Goal: Task Accomplishment & Management: Use online tool/utility

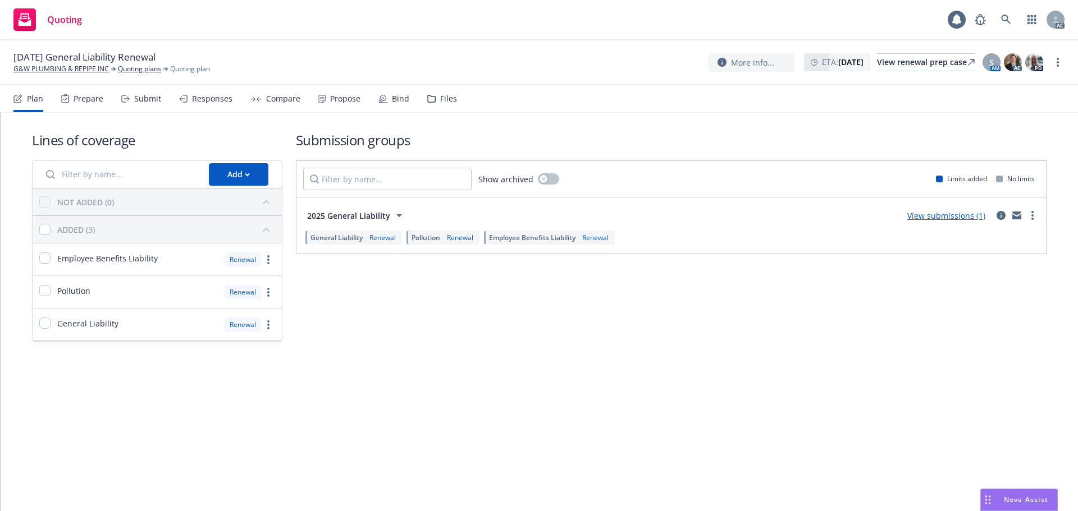
click at [154, 103] on div "Submit" at bounding box center [147, 98] width 27 height 9
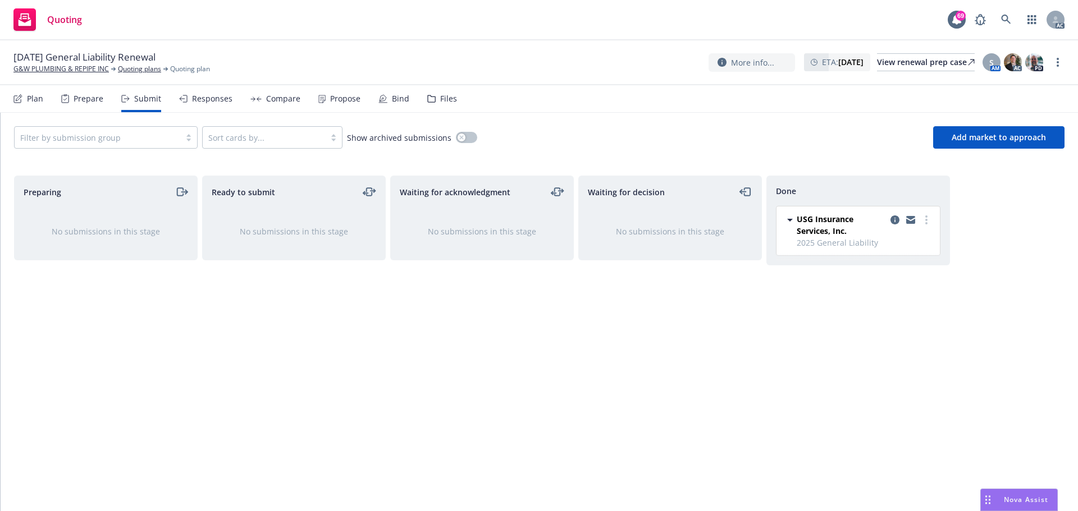
click at [200, 96] on div "Responses" at bounding box center [212, 98] width 40 height 9
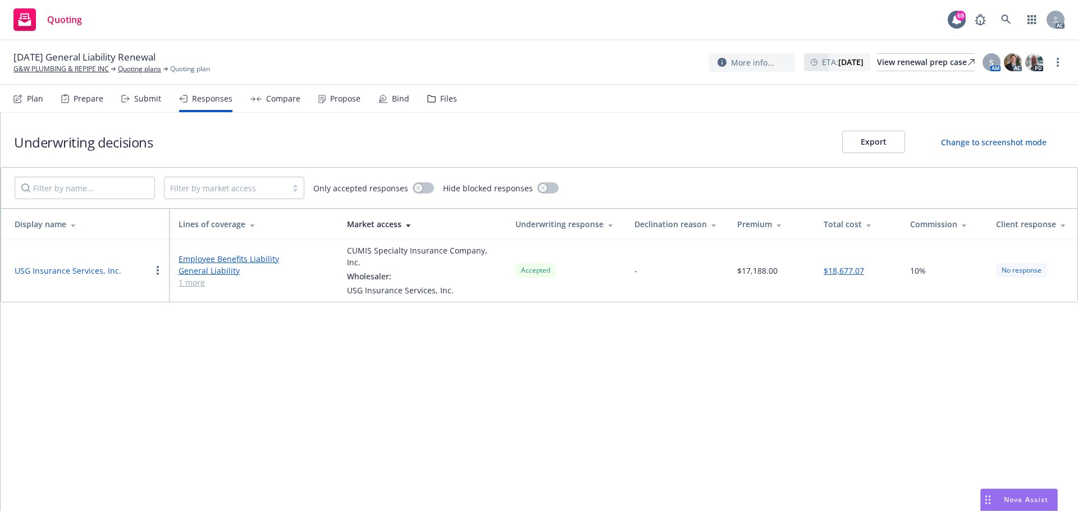
click at [63, 274] on button "USG Insurance Services, Inc." at bounding box center [68, 271] width 107 height 12
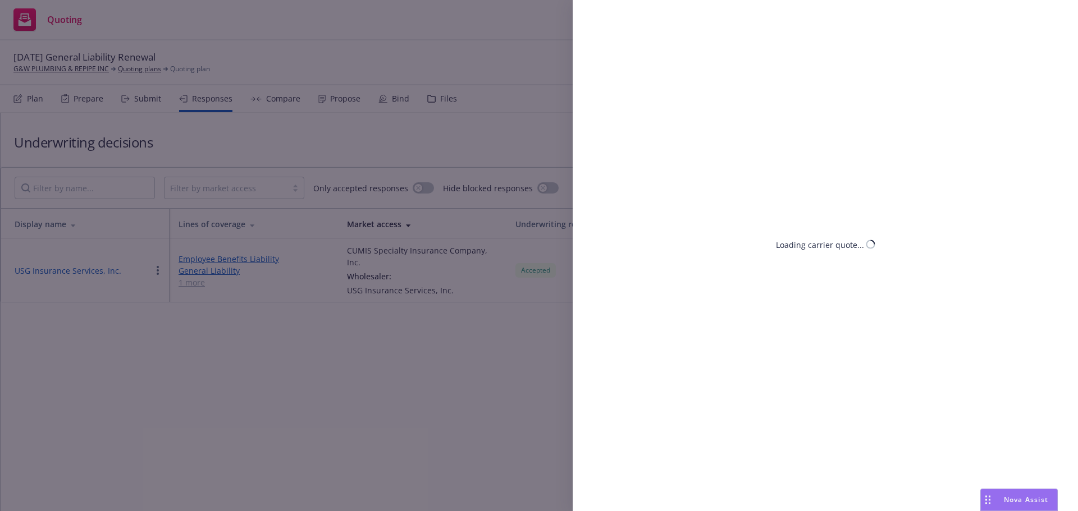
select select "CA"
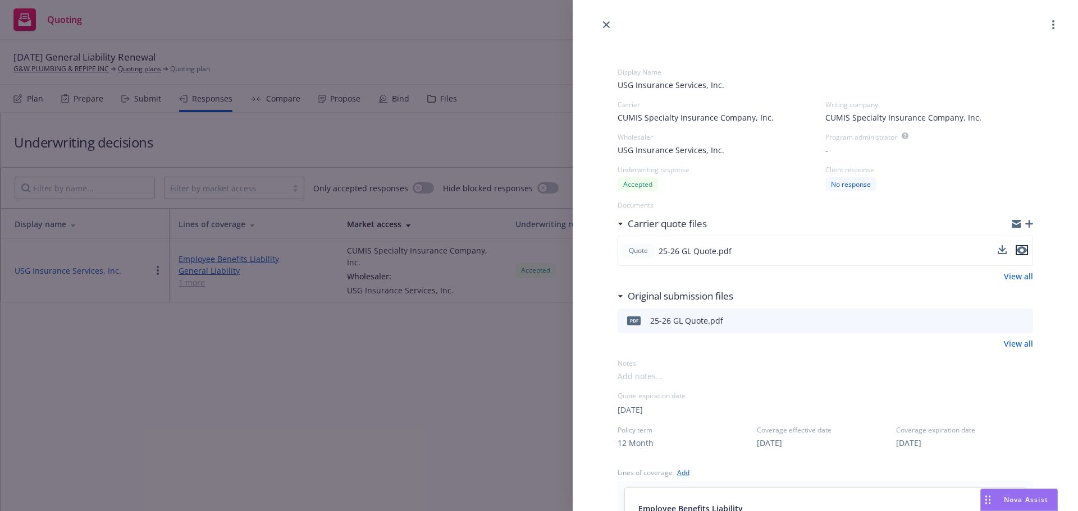
click at [1017, 249] on icon "preview file" at bounding box center [1022, 251] width 10 height 8
